Goal: Task Accomplishment & Management: Complete application form

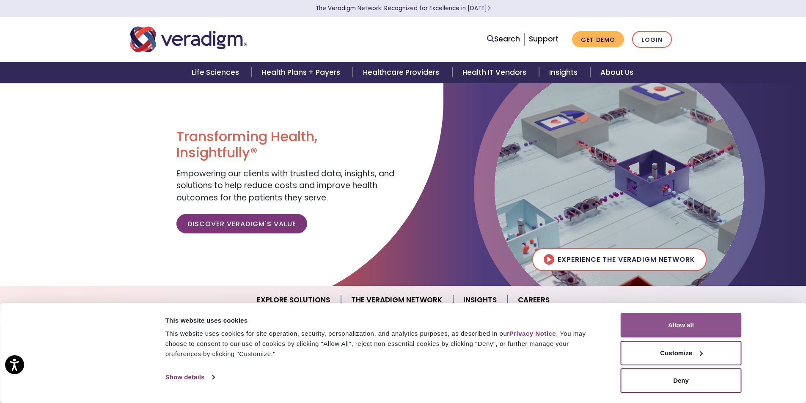
click at [691, 329] on button "Allow all" at bounding box center [681, 325] width 121 height 25
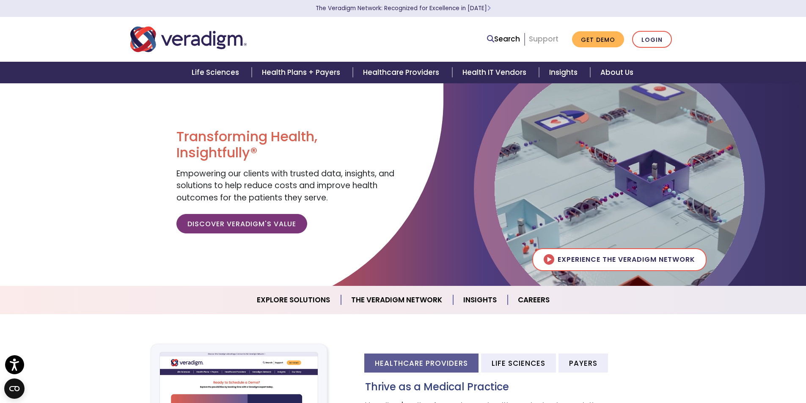
click at [535, 38] on link "Support" at bounding box center [544, 39] width 30 height 10
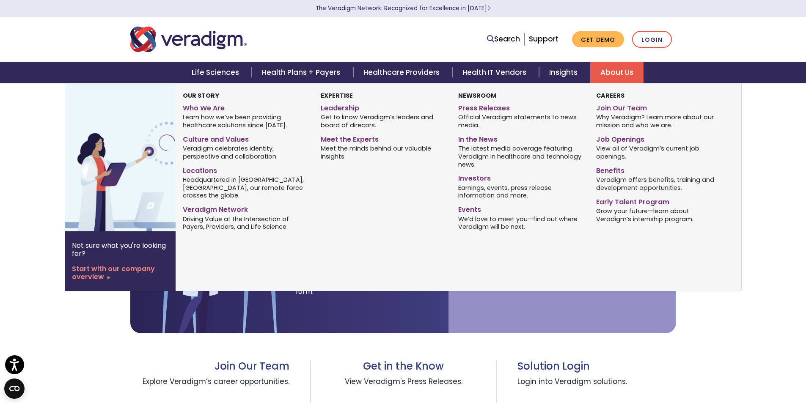
click at [625, 68] on link "About Us" at bounding box center [616, 73] width 53 height 22
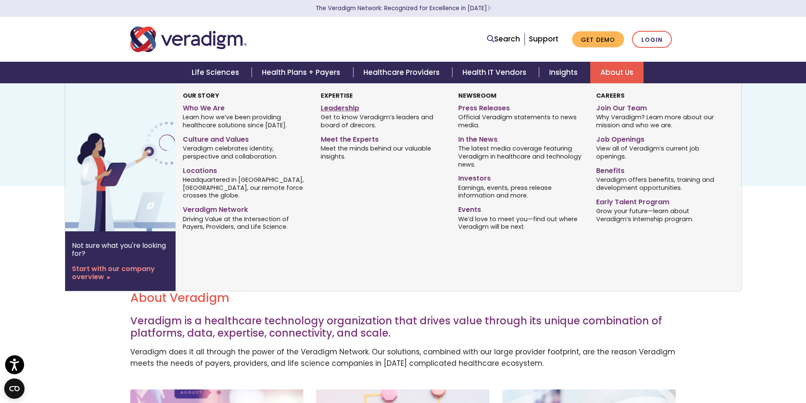
click at [345, 108] on link "Leadership" at bounding box center [383, 107] width 125 height 12
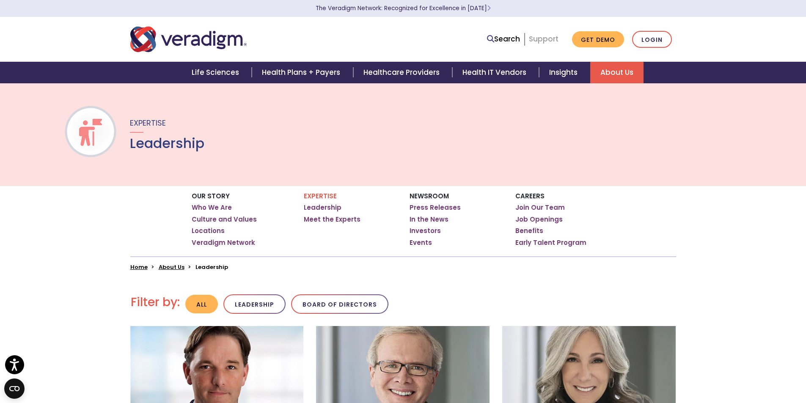
click at [543, 41] on link "Support" at bounding box center [544, 39] width 30 height 10
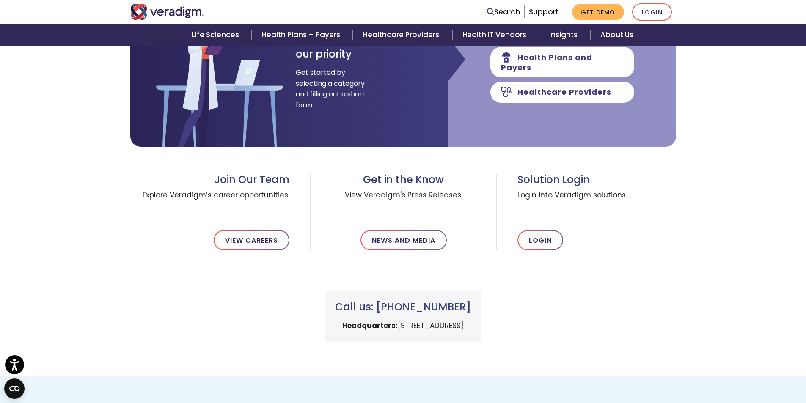
scroll to position [199, 0]
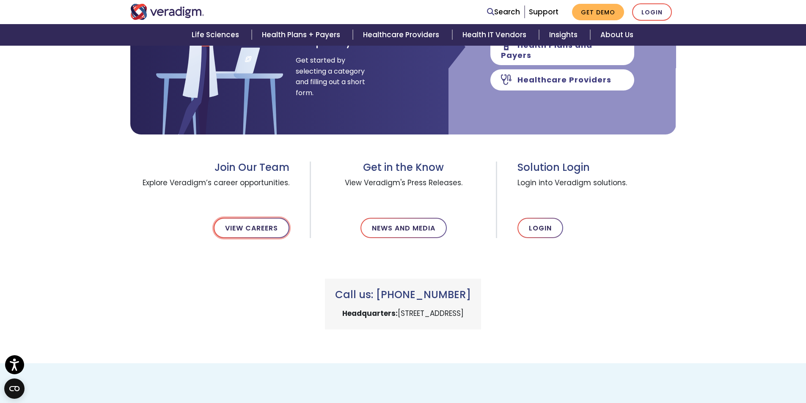
click at [240, 228] on link "View Careers" at bounding box center [252, 228] width 76 height 20
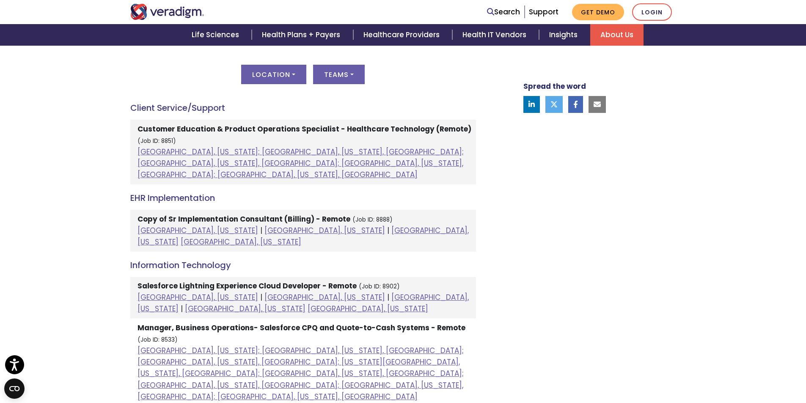
scroll to position [452, 0]
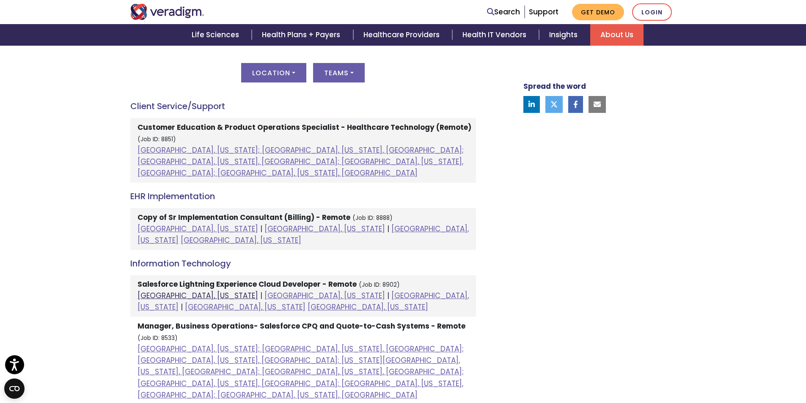
click at [178, 291] on link "Dallas, Texas" at bounding box center [198, 296] width 121 height 10
click at [338, 72] on button "Teams" at bounding box center [339, 72] width 52 height 19
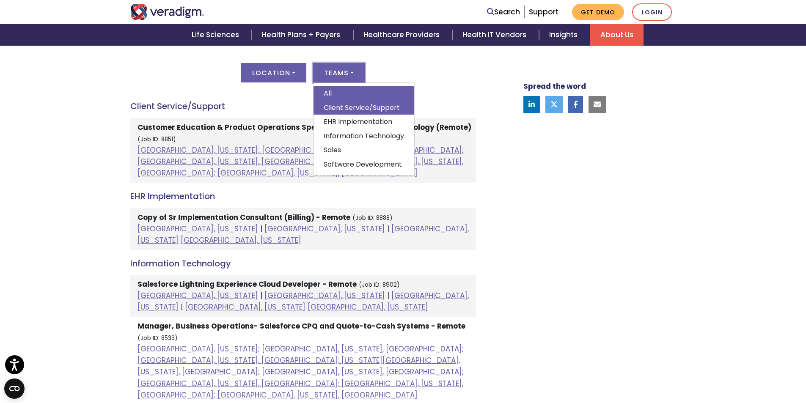
click at [364, 106] on link "Client Service/Support" at bounding box center [364, 108] width 101 height 14
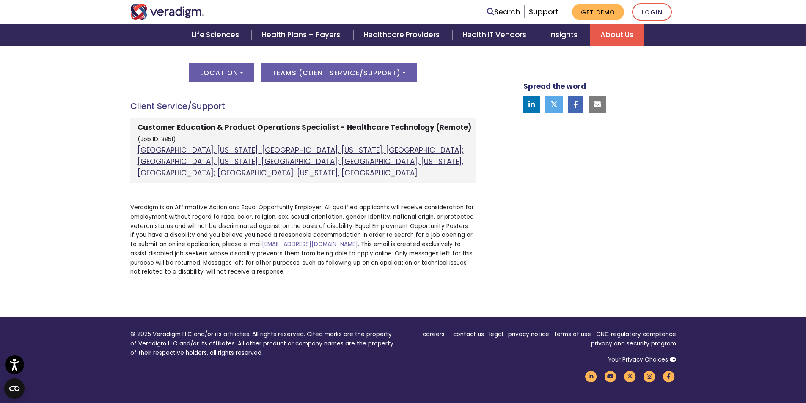
click at [266, 151] on link "Atlanta, Georgia; Orlando, Florida, United States; Phoenix, Arizona, United Sta…" at bounding box center [301, 161] width 326 height 33
